Goal: Task Accomplishment & Management: Complete application form

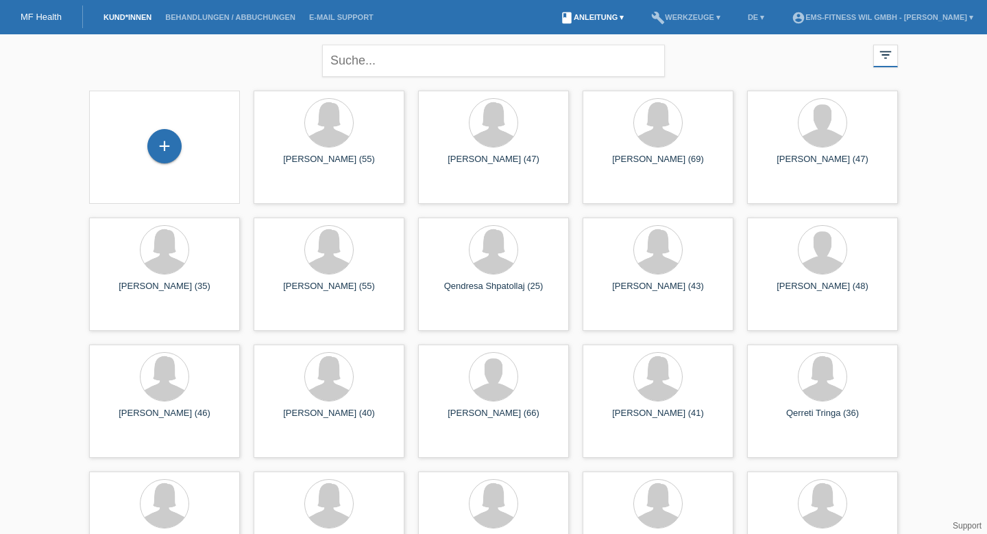
click at [605, 17] on link "book Anleitung ▾" at bounding box center [591, 17] width 77 height 8
click at [586, 37] on link "Anleitung mit KKG" at bounding box center [581, 33] width 73 height 10
click at [175, 152] on div "+" at bounding box center [164, 145] width 33 height 23
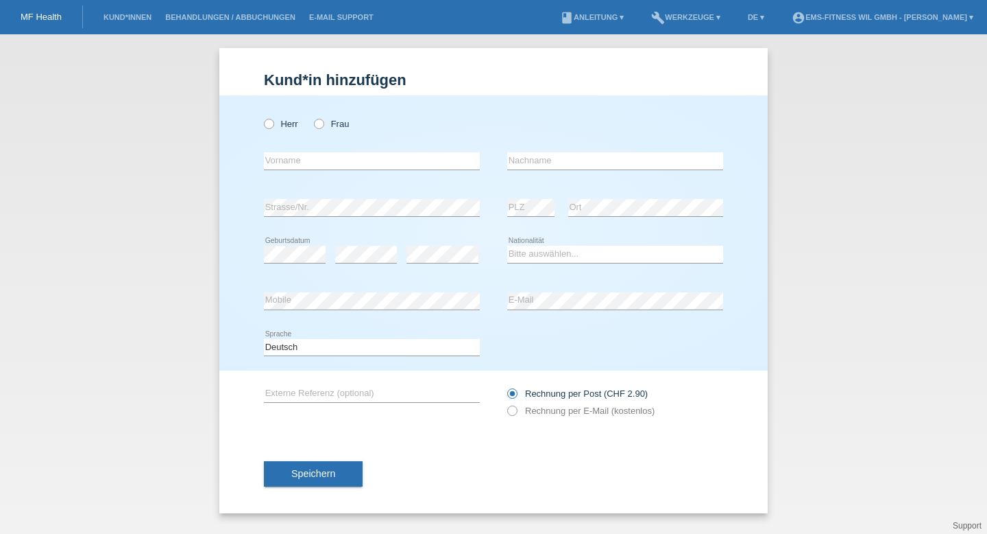
click at [172, 160] on div "Kund*in hinzufügen Kunde hinzufügen Kundin hinzufügen Herr Frau error Vorname e…" at bounding box center [493, 283] width 987 height 499
click at [296, 160] on input "text" at bounding box center [372, 160] width 216 height 17
type input "Fabia"
type input "F"
type input "Grevinga"
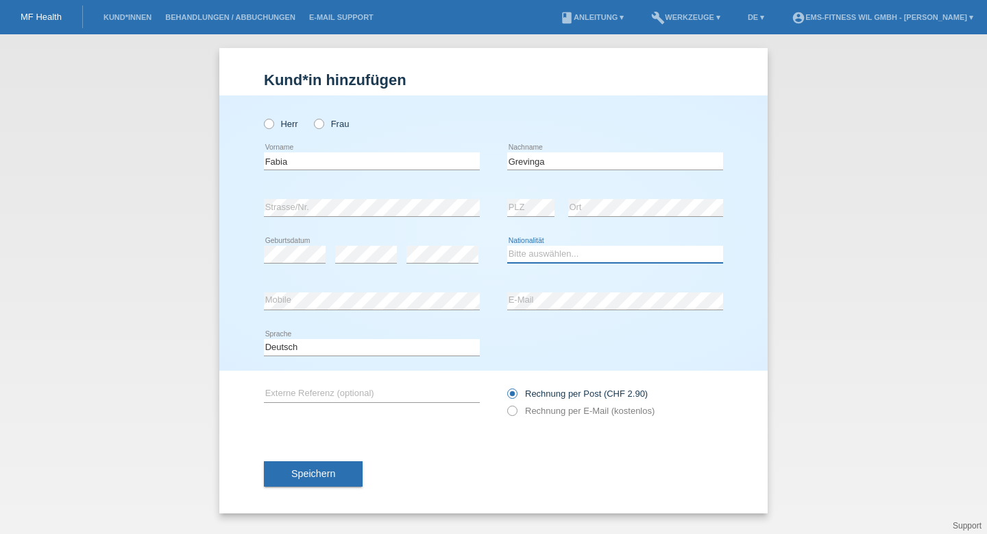
select select "CH"
click at [312, 117] on icon at bounding box center [312, 117] width 0 height 0
click at [316, 125] on input "Frau" at bounding box center [318, 123] width 9 height 9
radio input "true"
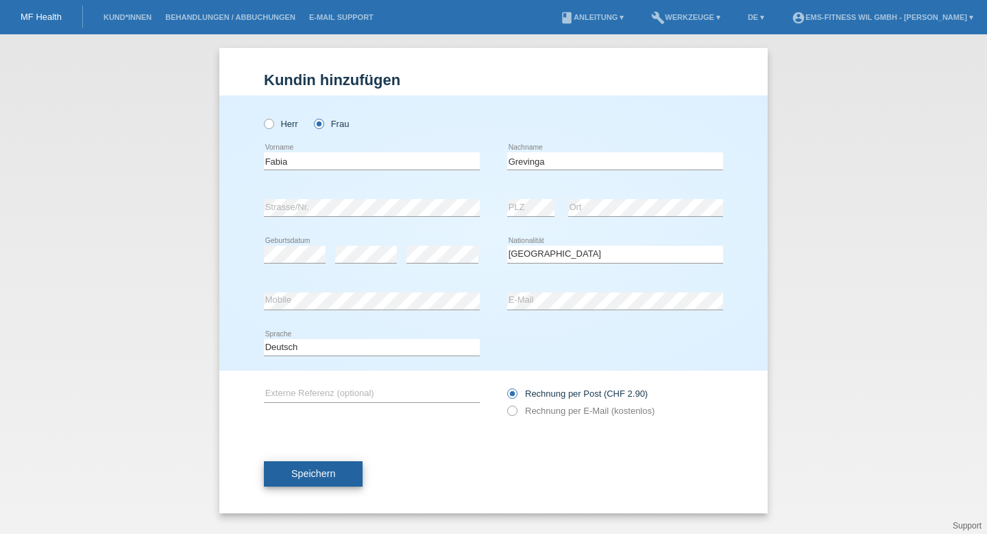
click at [328, 477] on span "Speichern" at bounding box center [313, 473] width 44 height 11
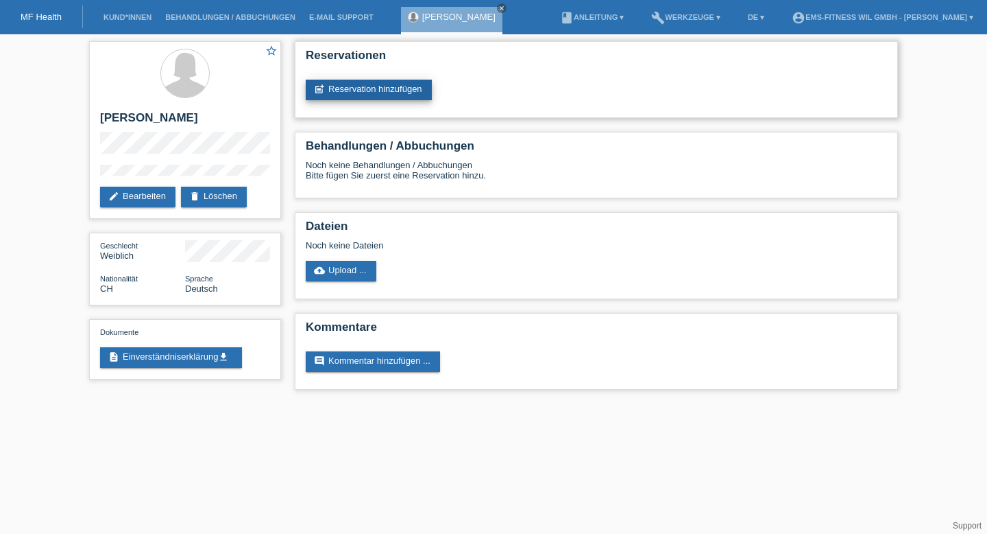
click at [409, 95] on link "post_add Reservation hinzufügen" at bounding box center [369, 90] width 126 height 21
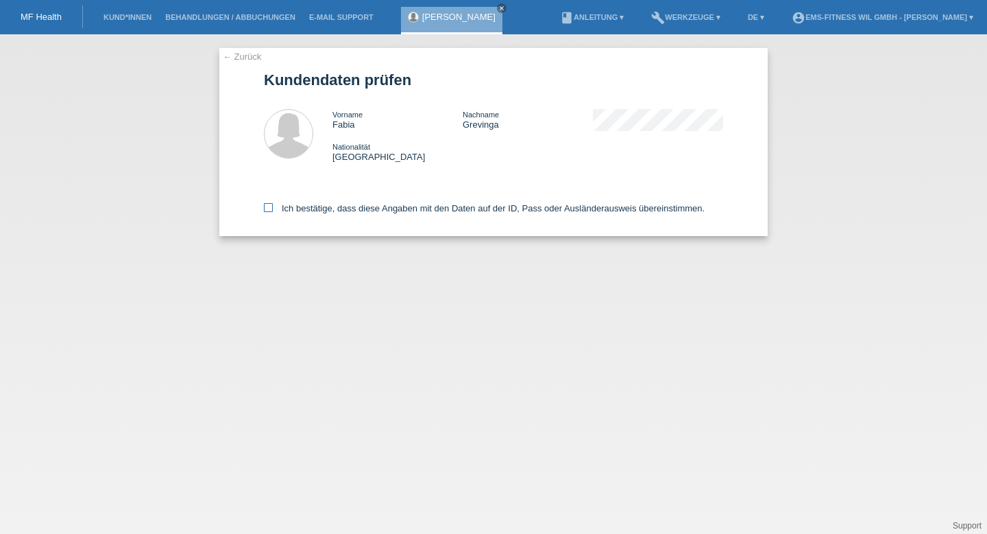
click at [269, 207] on icon at bounding box center [268, 207] width 9 height 9
click at [269, 207] on input "Ich bestätige, dass diese Angaben mit den Daten auf der ID, Pass oder Ausländer…" at bounding box center [268, 207] width 9 height 9
checkbox input "true"
